Goal: Communication & Community: Answer question/provide support

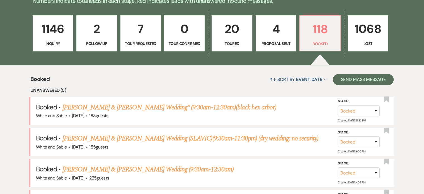
scroll to position [232, 0]
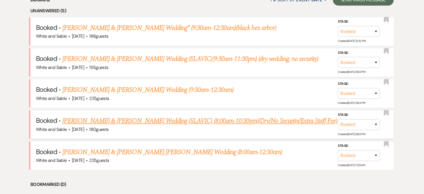
click at [80, 123] on link "Jennifer Isaykina & Pavel Strelchuk's Wedding (SLAVIC) (8:00am-10:30pm)(Dry/No …" at bounding box center [199, 121] width 275 height 10
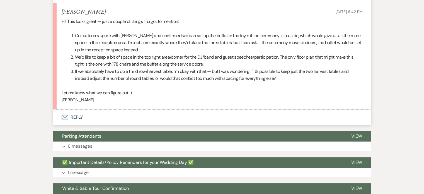
scroll to position [656, 0]
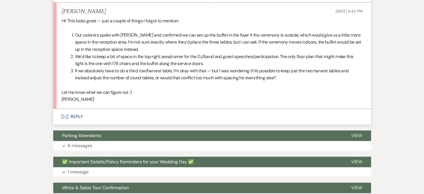
click at [72, 114] on button "Envelope Reply" at bounding box center [212, 117] width 318 height 16
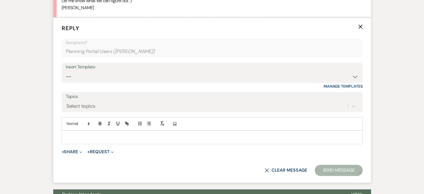
scroll to position [747, 0]
click at [79, 132] on div at bounding box center [212, 136] width 300 height 13
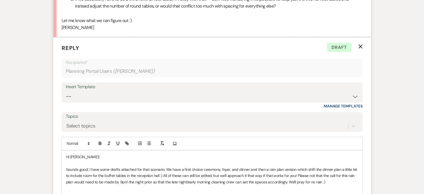
scroll to position [797, 0]
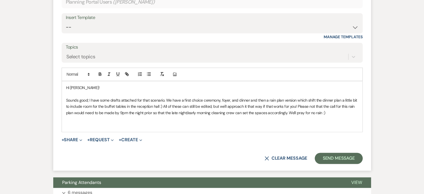
click at [191, 120] on p at bounding box center [212, 119] width 292 height 6
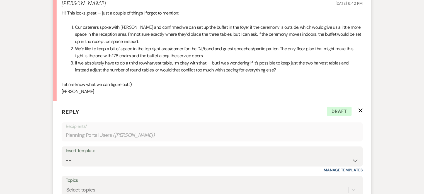
scroll to position [752, 0]
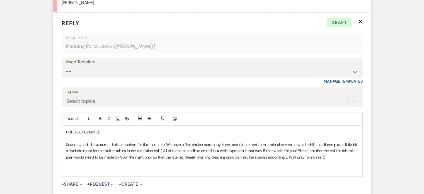
drag, startPoint x: 330, startPoint y: 165, endPoint x: 338, endPoint y: 157, distance: 11.0
click at [331, 166] on p at bounding box center [212, 169] width 292 height 6
click at [339, 155] on p "Sounds good; I have some drafts attached for that scenario. We have a first cho…" at bounding box center [212, 150] width 292 height 19
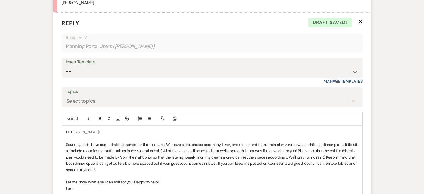
click at [160, 149] on p "Sounds good; I have some drafts attached for that scenario. We have a first cho…" at bounding box center [212, 156] width 292 height 31
click at [293, 143] on p "Sounds good; I have some drafts attached for that scenario. We have a first cho…" at bounding box center [212, 156] width 292 height 31
click at [267, 143] on p "Sounds good; I have some drafts attached for that scenario. We have a first cho…" at bounding box center [212, 156] width 292 height 31
click at [293, 142] on p "Sounds good; I have some drafts attached for that scenario. We have a first cho…" at bounding box center [212, 156] width 292 height 31
click at [272, 150] on p "Sounds good; I have some drafts attached for that scenario. We have a first cho…" at bounding box center [212, 156] width 292 height 31
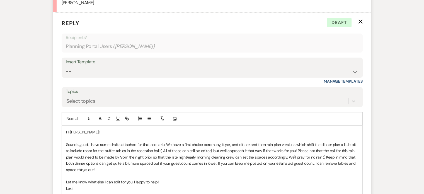
click at [313, 152] on p "Sounds good; I have some drafts attached for that scenario. We have a first cho…" at bounding box center [212, 156] width 292 height 31
click at [318, 165] on p "Sounds good; I have some drafts attached for that scenario. We have a first cho…" at bounding box center [212, 156] width 292 height 31
click at [132, 167] on p "Sounds good; I have some drafts attached for that scenario. We have a first cho…" at bounding box center [212, 156] width 292 height 31
click at [218, 162] on p "Sounds good; I have some drafts attached for that scenario. We have a first cho…" at bounding box center [212, 156] width 292 height 31
click at [118, 169] on p "Sounds good; I have some drafts attached for that scenario. We have a first cho…" at bounding box center [212, 156] width 292 height 31
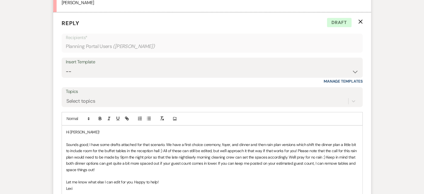
scroll to position [864, 0]
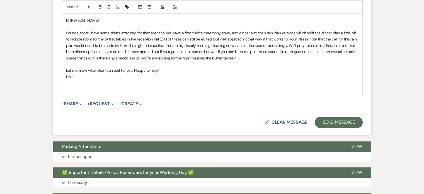
click at [135, 56] on p "Sounds good; I have some drafts attached for that scenario. We have a first cho…" at bounding box center [212, 45] width 292 height 31
drag, startPoint x: 240, startPoint y: 56, endPoint x: 128, endPoint y: 59, distance: 112.3
click at [131, 60] on p "Sounds good; I have some drafts attached for that scenario. We have a first cho…" at bounding box center [212, 45] width 292 height 31
click at [119, 59] on p "Sounds good; I have some drafts attached for that scenario. We have a first cho…" at bounding box center [212, 45] width 292 height 31
click at [169, 58] on p "Sounds good; I have some drafts attached for that scenario. We have a first cho…" at bounding box center [212, 45] width 292 height 31
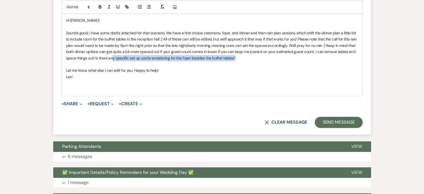
drag, startPoint x: 240, startPoint y: 57, endPoint x: 112, endPoint y: 58, distance: 128.2
click at [112, 58] on p "Sounds good; I have some drafts attached for that scenario. We have a first cho…" at bounding box center [212, 45] width 292 height 31
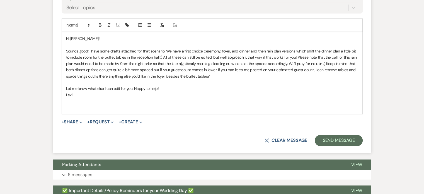
scroll to position [836, 0]
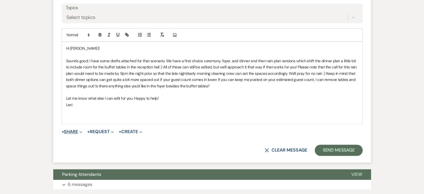
click at [72, 131] on button "+ Share Expand" at bounding box center [72, 131] width 21 height 4
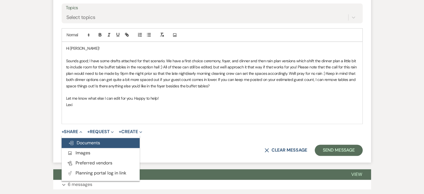
click at [82, 140] on span "Doc Upload Documents" at bounding box center [84, 143] width 32 height 6
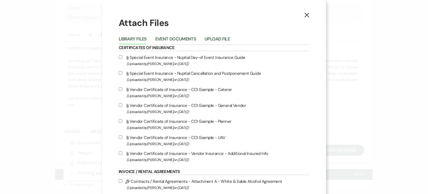
click at [218, 34] on div "Library Files Event Documents Upload File" at bounding box center [214, 39] width 191 height 12
click at [216, 37] on button "Upload File" at bounding box center [216, 41] width 25 height 8
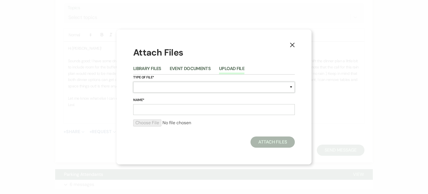
click at [140, 90] on select "Special Event Insurance Vendor Certificate of Insurance Contracts / Rental Agre…" at bounding box center [214, 87] width 162 height 11
select select "24"
click at [133, 82] on select "Special Event Insurance Vendor Certificate of Insurance Contracts / Rental Agre…" at bounding box center [214, 87] width 162 height 11
click at [150, 108] on input "Name*" at bounding box center [214, 109] width 162 height 11
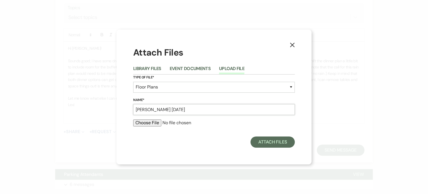
type input "Jennifer I 8.10.25"
click at [150, 120] on input "file" at bounding box center [214, 122] width 162 height 7
type input "C:\fakepath\Jennifer I 8.10.25.pdf"
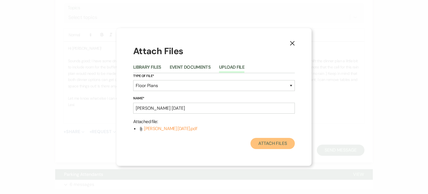
click at [264, 143] on button "Attach Files" at bounding box center [272, 143] width 44 height 11
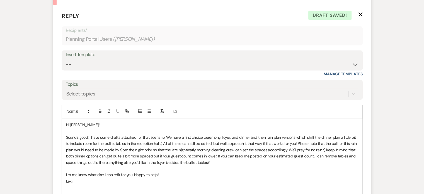
scroll to position [780, 0]
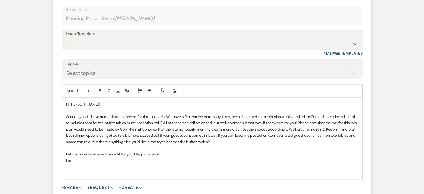
click at [167, 113] on p "Sounds good; I have some drafts attached for that scenario. We have a first cho…" at bounding box center [212, 128] width 292 height 31
click at [166, 116] on p "Sounds good; I have some drafts attached for that scenario. We have a first cho…" at bounding box center [212, 128] width 292 height 31
click at [259, 140] on p "Sounds good; I have some drafts attached for that scenario! We have a first cho…" at bounding box center [212, 128] width 292 height 31
click at [259, 138] on p "Sounds good; I have some drafts attached for that scenario! We have a first cho…" at bounding box center [212, 128] width 292 height 31
click at [217, 136] on p "Sounds good; I have some drafts attached for that scenario! We have a first cho…" at bounding box center [212, 128] width 292 height 31
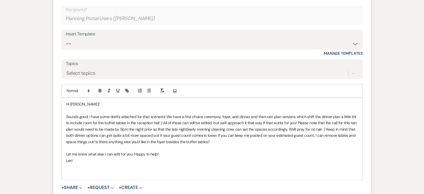
click at [247, 142] on p "Sounds good; I have some drafts attached for that scenario! We have a first cho…" at bounding box center [212, 128] width 292 height 31
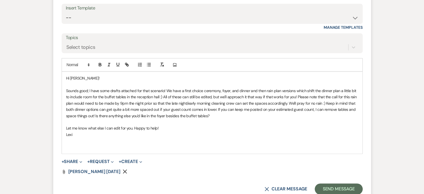
scroll to position [864, 0]
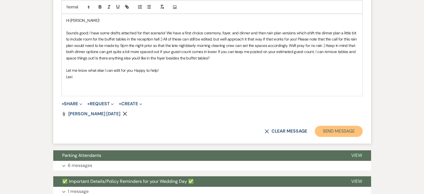
click at [328, 125] on button "Send Message" at bounding box center [339, 130] width 48 height 11
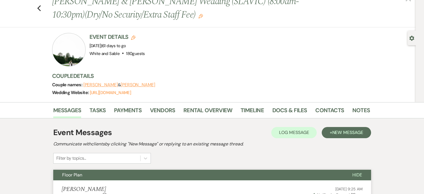
scroll to position [0, 0]
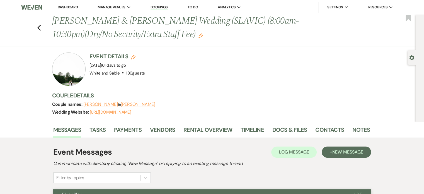
click at [70, 8] on link "Dashboard" at bounding box center [68, 7] width 20 height 5
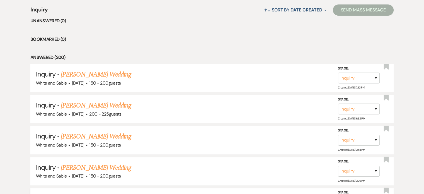
scroll to position [148, 0]
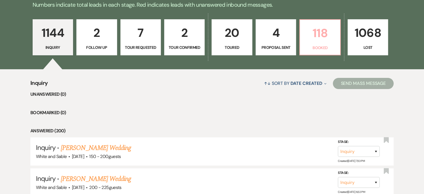
click at [333, 42] on p "118" at bounding box center [319, 33] width 33 height 19
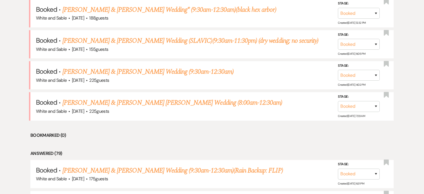
scroll to position [260, 0]
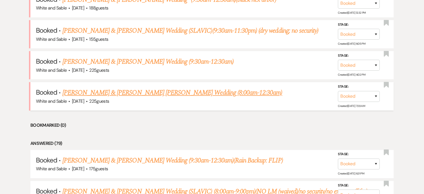
click at [139, 94] on link "Cyann Nielsen & Jackson Diedrich's Wedding (8:00am-12:30am)" at bounding box center [172, 92] width 220 height 10
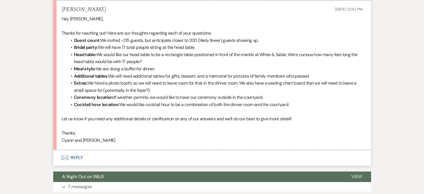
scroll to position [697, 0]
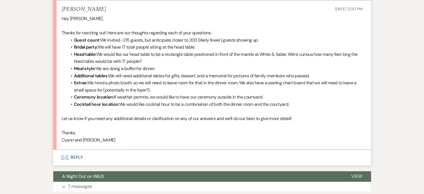
click at [77, 149] on button "Envelope Reply" at bounding box center [212, 157] width 318 height 16
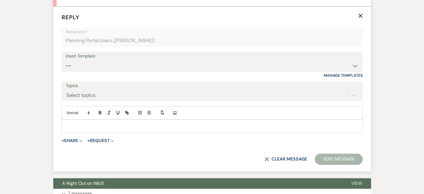
scroll to position [845, 0]
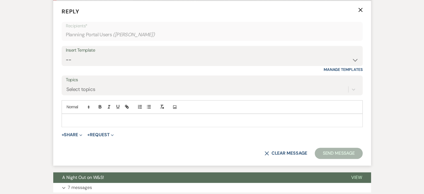
click at [148, 117] on p at bounding box center [212, 120] width 292 height 6
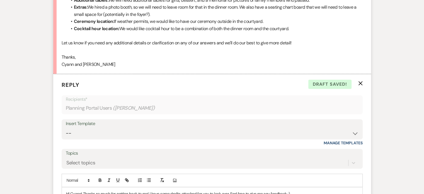
scroll to position [817, 0]
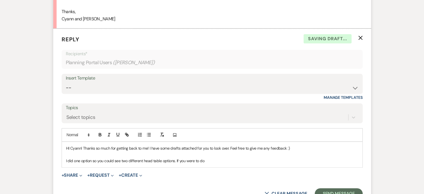
click at [234, 157] on p "I did one option so you could see two different head table options. If you were…" at bounding box center [212, 160] width 292 height 6
click at [263, 157] on p "I did one option so you could see two different head table options. If you were…" at bounding box center [212, 160] width 292 height 6
click at [321, 157] on p "I did one option so you could see two different head table options. If you were…" at bounding box center [212, 160] width 292 height 6
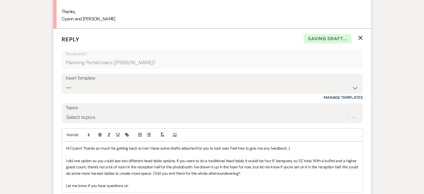
click at [68, 182] on p "Let me know if you have quesitons on" at bounding box center [212, 185] width 292 height 6
click at [63, 169] on div "HI Cyann! Thanks so much for getting back to me! I have some drafts attached fo…" at bounding box center [212, 167] width 300 height 50
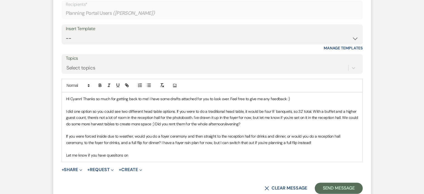
scroll to position [873, 0]
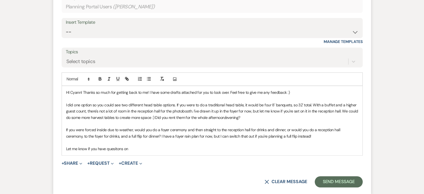
click at [117, 145] on p "Let me know if you have quesitons on" at bounding box center [212, 148] width 292 height 6
click at [142, 145] on p "Let me know if you have questions on" at bounding box center [212, 148] width 292 height 6
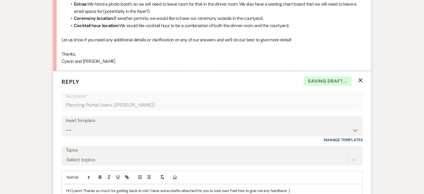
scroll to position [817, 0]
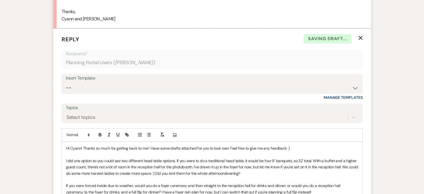
click at [79, 145] on p "HI Cyann! Thanks so much for getting back to me! I have some drafts attached fo…" at bounding box center [212, 148] width 292 height 6
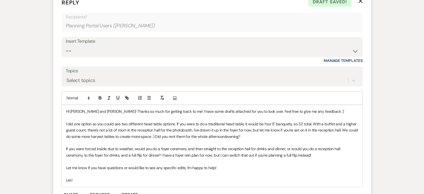
scroll to position [873, 0]
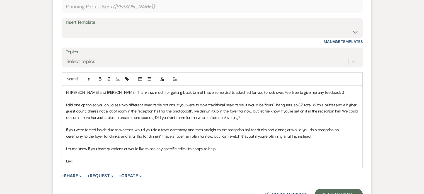
click at [73, 102] on p "I did one option so you could see two different head table options. If you were…" at bounding box center [212, 111] width 292 height 19
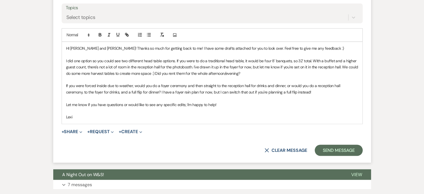
scroll to position [919, 0]
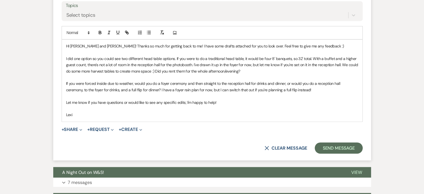
click at [254, 55] on p "I did one option so you could see two different head table options. If you were…" at bounding box center [212, 64] width 292 height 19
click at [252, 55] on p "I did one option so you could see two different head table options. If you were…" at bounding box center [212, 64] width 292 height 19
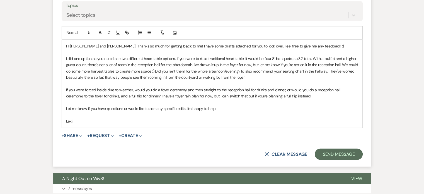
click at [213, 111] on p at bounding box center [212, 114] width 292 height 6
click at [71, 133] on button "+ Share Expand" at bounding box center [72, 135] width 21 height 4
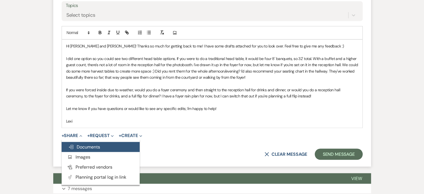
click at [74, 143] on span "Doc Upload Documents" at bounding box center [84, 146] width 32 height 6
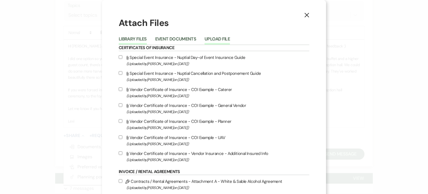
click at [213, 37] on button "Upload File" at bounding box center [216, 41] width 25 height 8
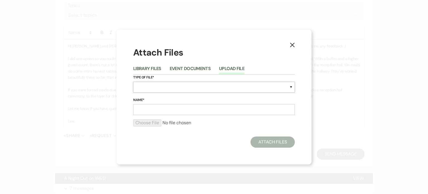
click at [146, 87] on select "Special Event Insurance Vendor Certificate of Insurance Contracts / Rental Agre…" at bounding box center [214, 87] width 162 height 11
select select "24"
click at [133, 82] on select "Special Event Insurance Vendor Certificate of Insurance Contracts / Rental Agre…" at bounding box center [214, 87] width 162 height 11
click at [149, 109] on input "Name*" at bounding box center [214, 109] width 162 height 11
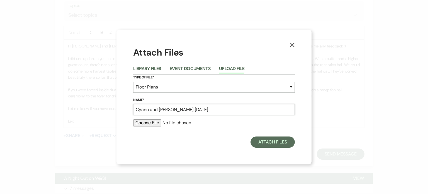
type input "Cyann and Jackson 8.10.25"
click at [148, 124] on input "file" at bounding box center [214, 122] width 162 height 7
type input "C:\fakepath\Cyann and Jackson 8.10.25.pdf"
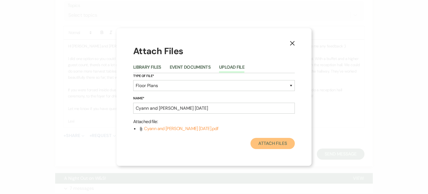
click at [275, 143] on button "Attach Files" at bounding box center [272, 143] width 44 height 11
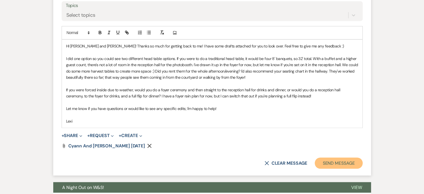
click at [336, 157] on button "Send Message" at bounding box center [339, 162] width 48 height 11
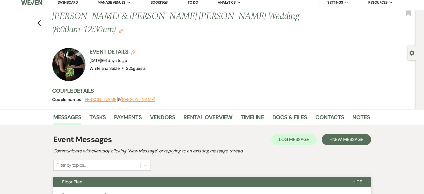
scroll to position [0, 0]
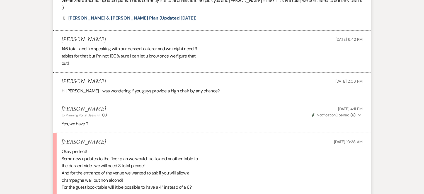
scroll to position [1477, 0]
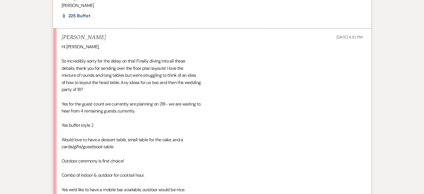
scroll to position [349, 0]
